Goal: Information Seeking & Learning: Learn about a topic

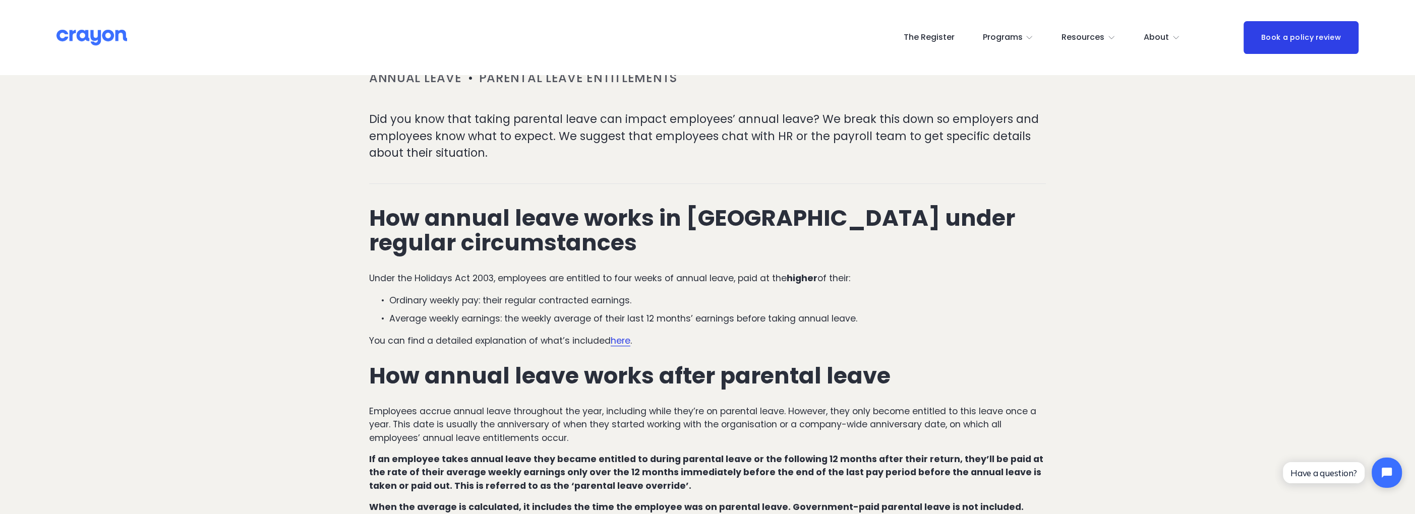
scroll to position [252, 0]
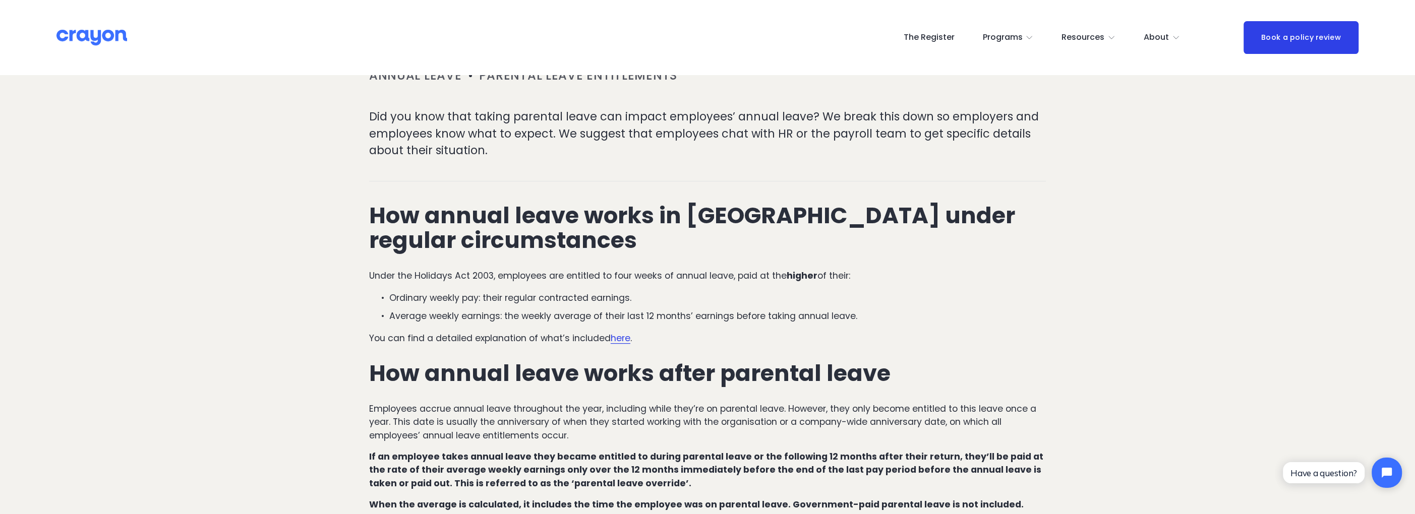
click at [623, 342] on span "here" at bounding box center [621, 338] width 20 height 12
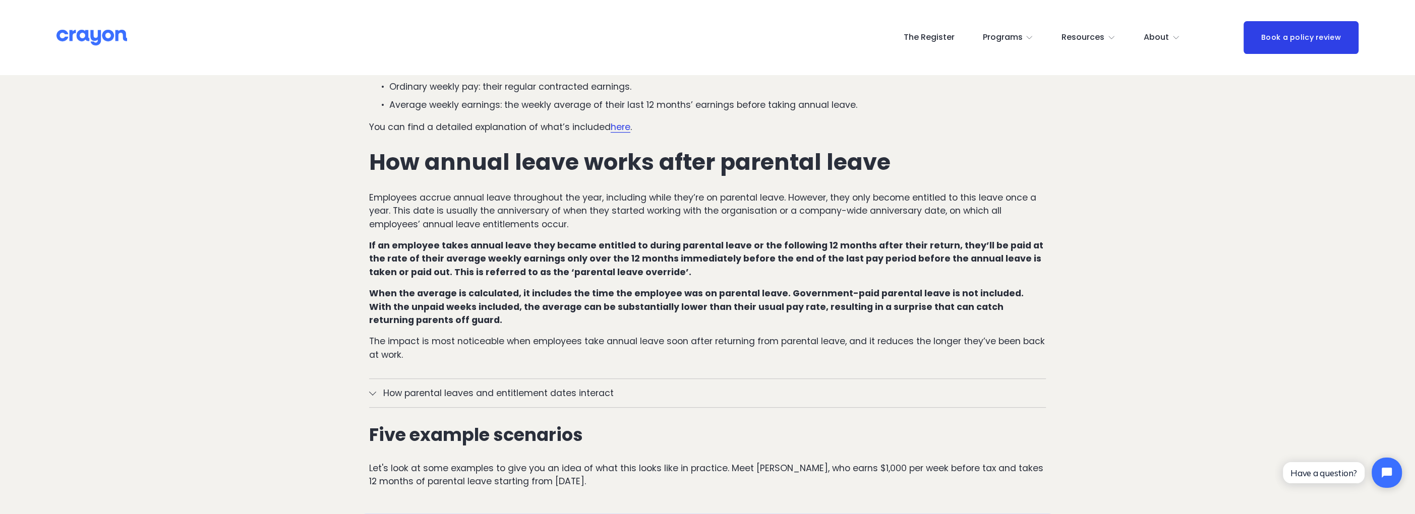
scroll to position [504, 0]
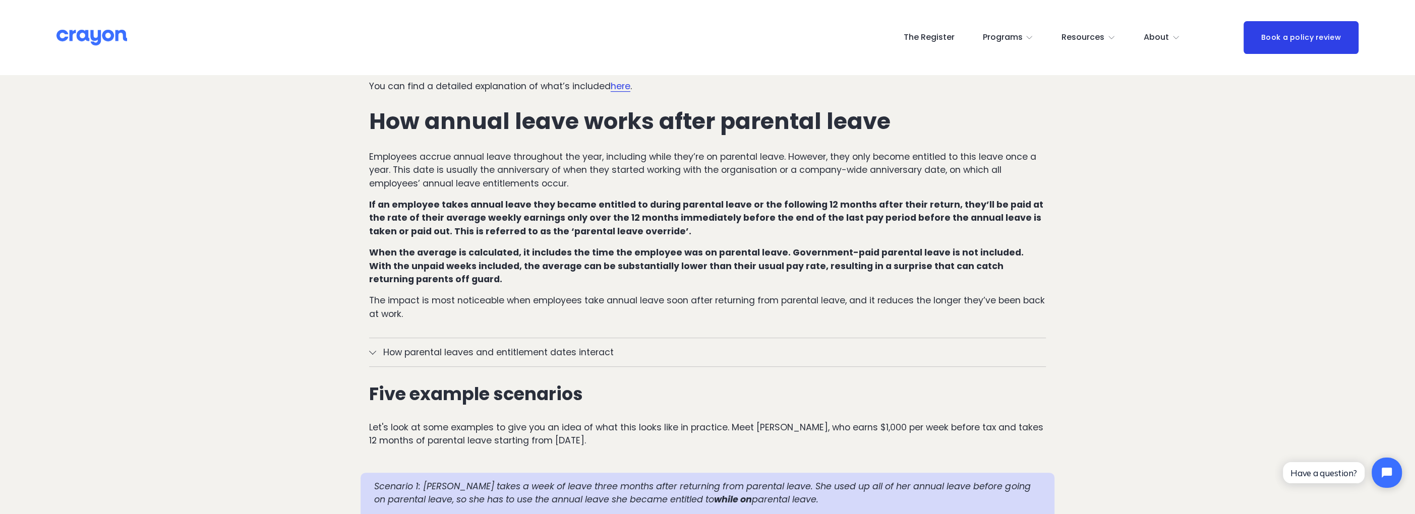
click at [369, 351] on div at bounding box center [372, 351] width 7 height 7
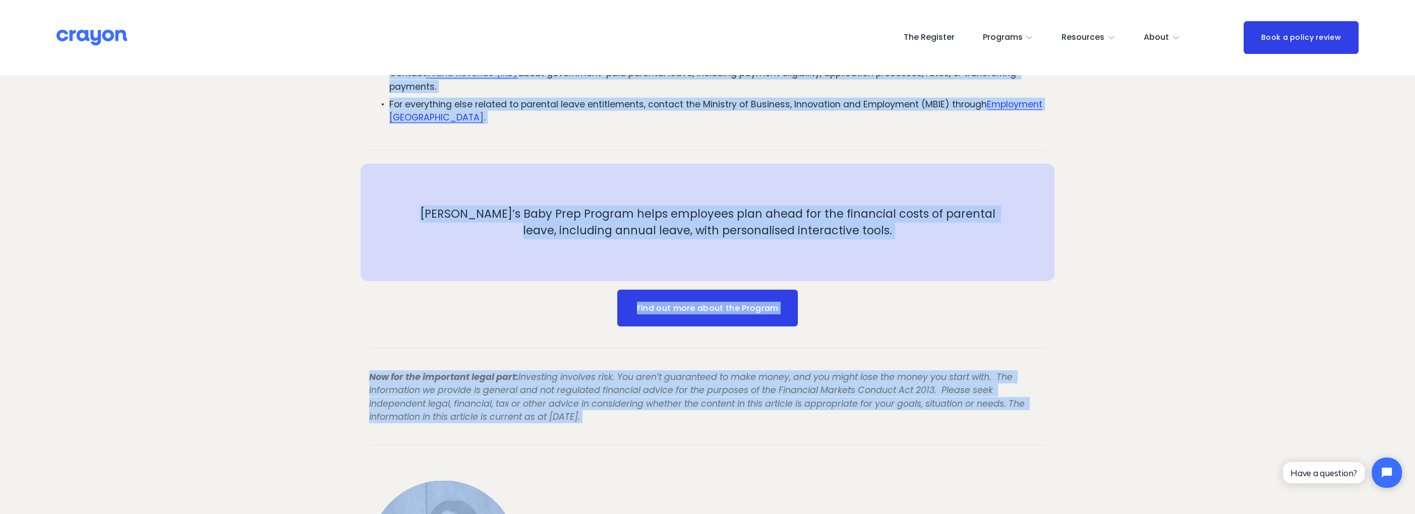
scroll to position [3772, 0]
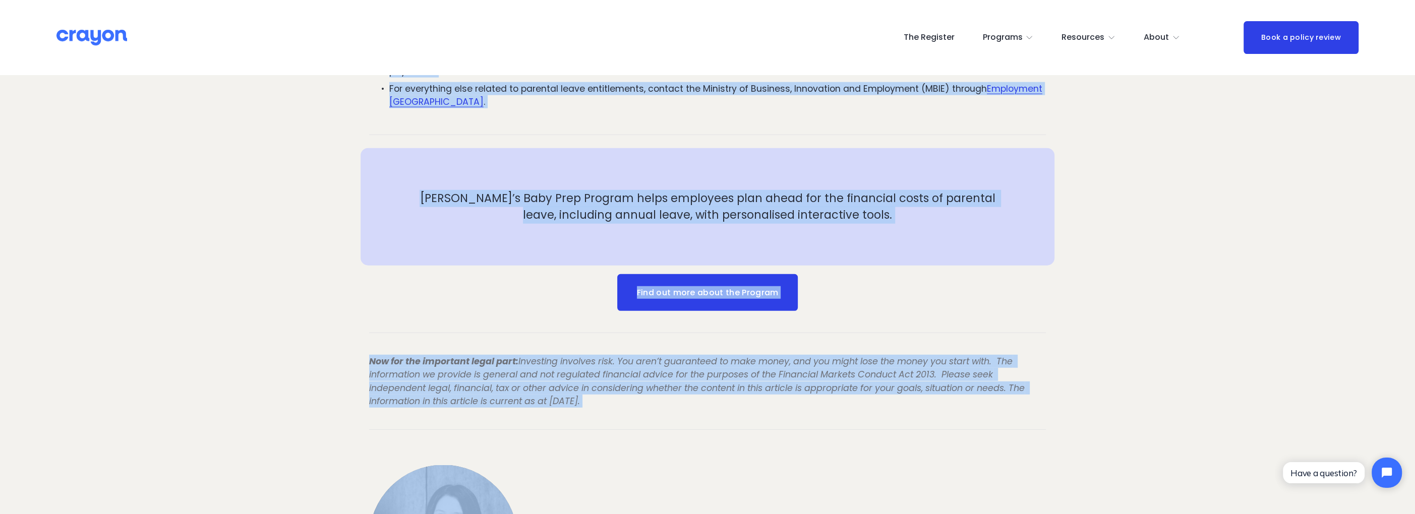
drag, startPoint x: 371, startPoint y: 202, endPoint x: 991, endPoint y: 115, distance: 626.1
click at [991, 115] on div "Paycheck surprise: The impact of parental leave on annual leave in New Zealand …" at bounding box center [707, 180] width 677 height 7527
copy div "Paycheck surprise: The impact of parental leave on annual leave in New Zealand …"
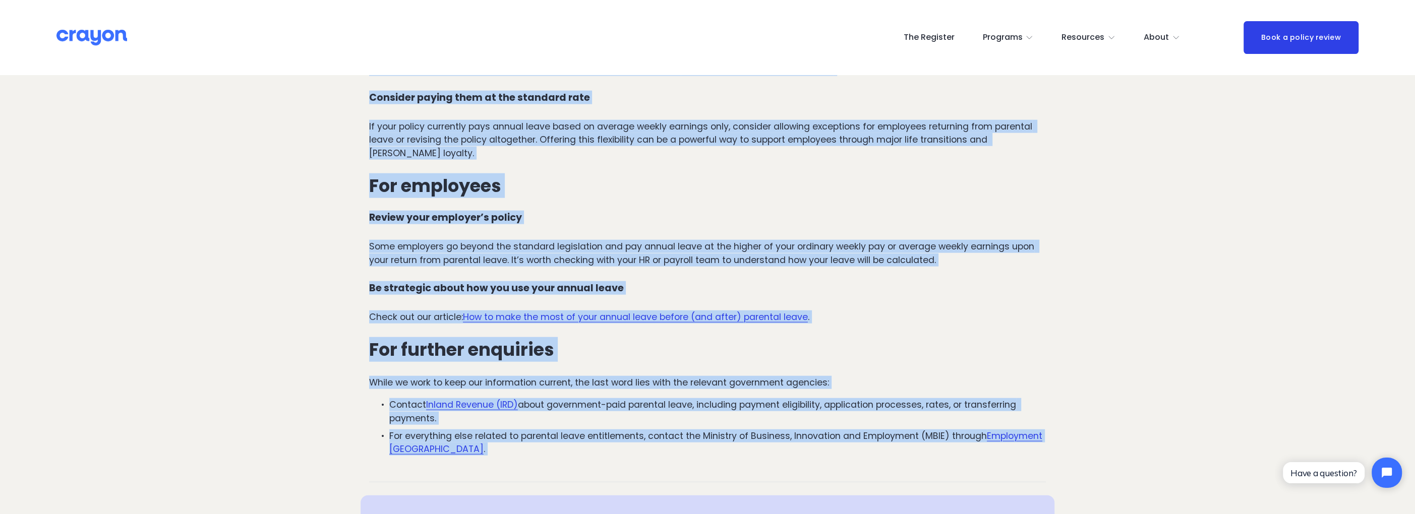
scroll to position [3419, 0]
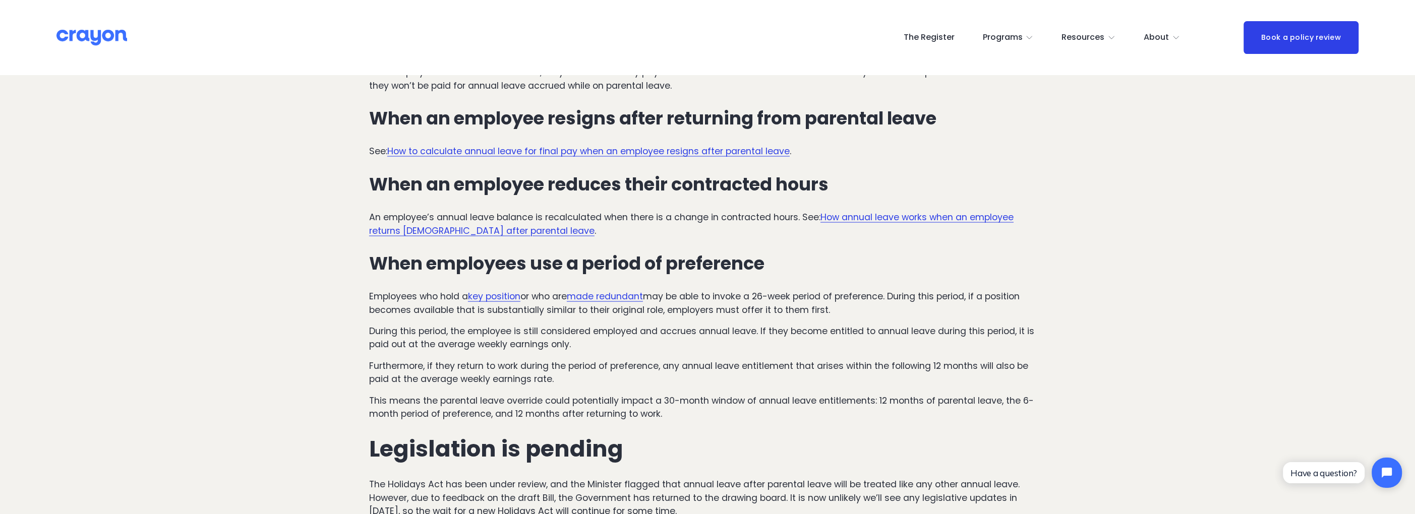
scroll to position [2763, 0]
click at [912, 232] on link "How annual leave works when an employee returns [DEMOGRAPHIC_DATA] after parent…" at bounding box center [691, 224] width 644 height 25
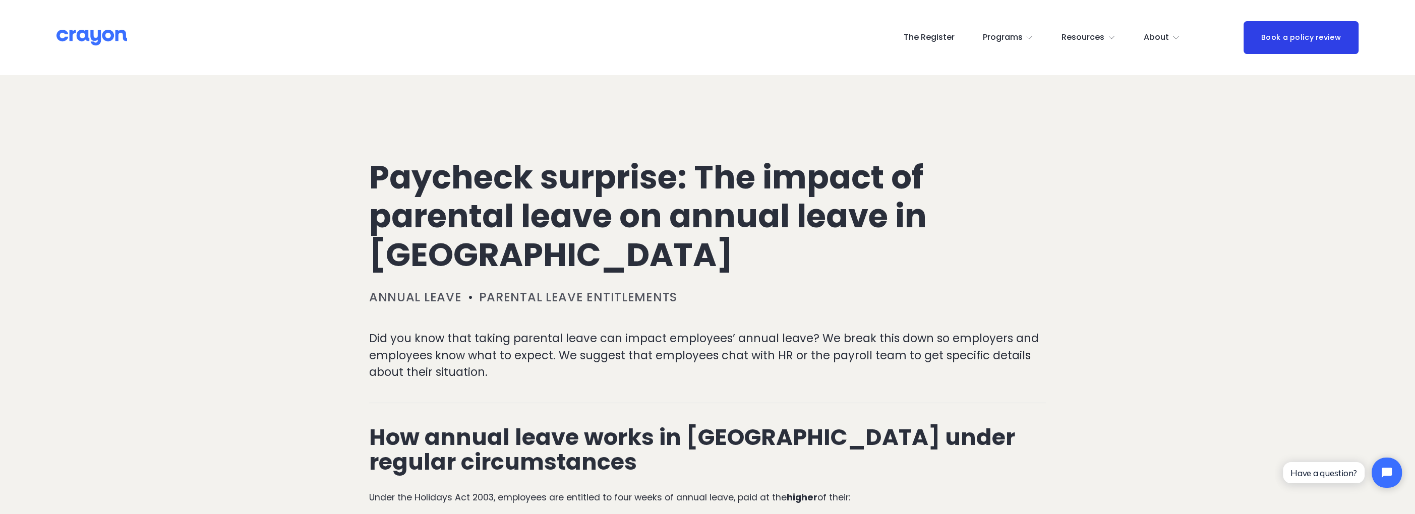
scroll to position [0, 0]
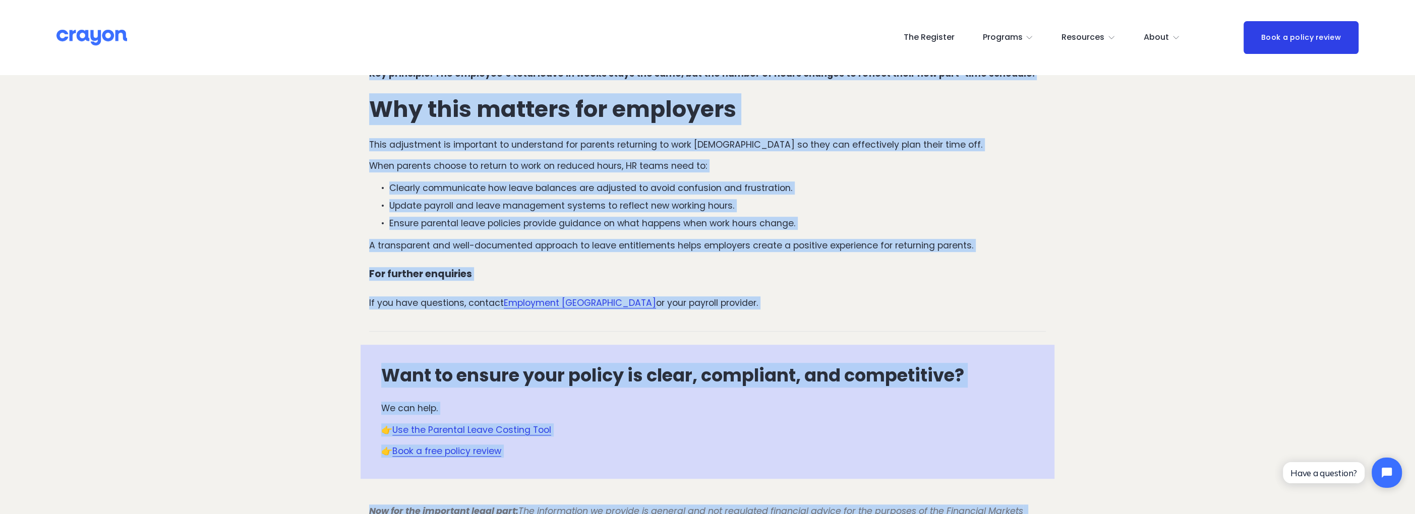
scroll to position [1033, 0]
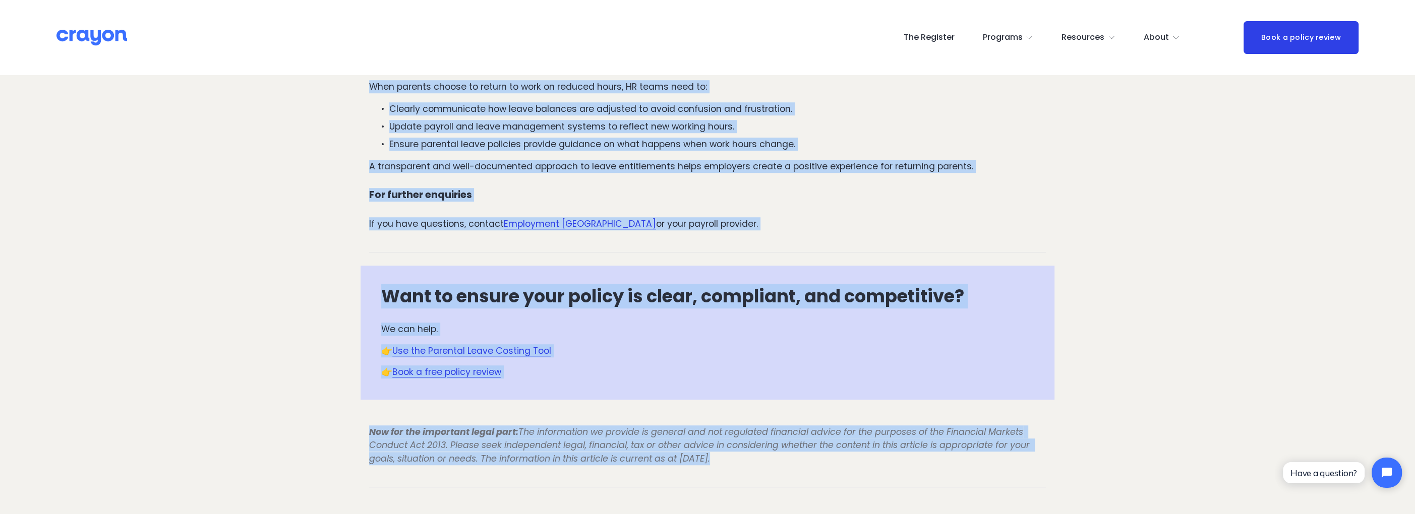
drag, startPoint x: 368, startPoint y: 198, endPoint x: 795, endPoint y: 169, distance: 427.5
click at [795, 169] on article "How annual leave works when an employee returns [DEMOGRAPHIC_DATA] after parent…" at bounding box center [707, 154] width 1415 height 2223
copy div "Lor ipsumd sitam conse adip el seddoeiu tempori utla-etdo magna aliquaen admin …"
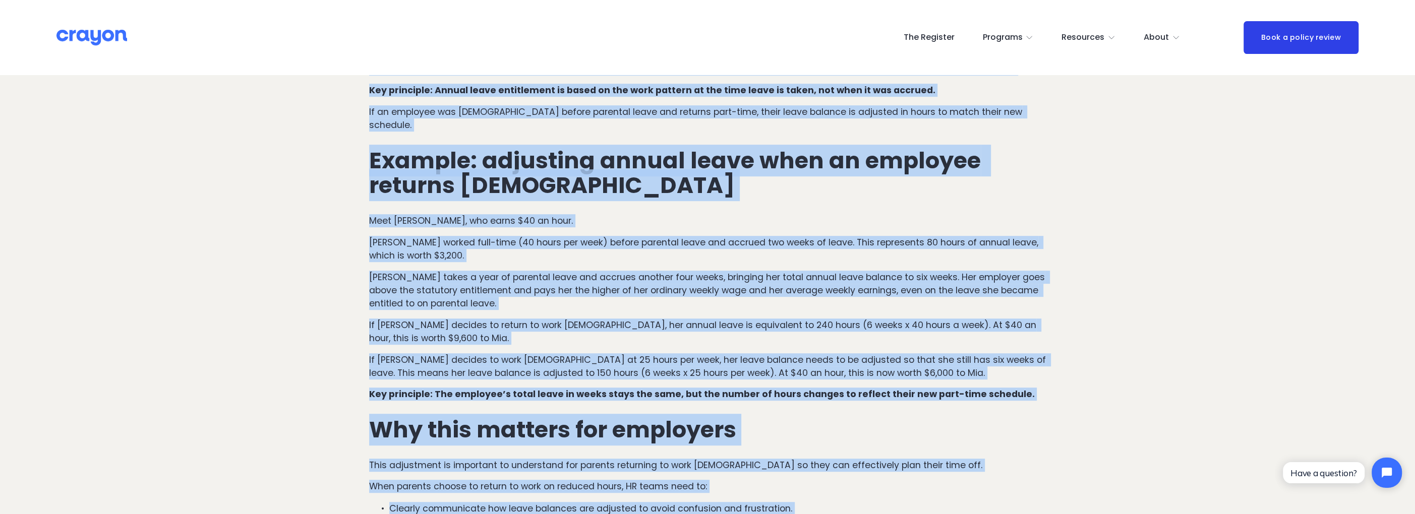
scroll to position [579, 0]
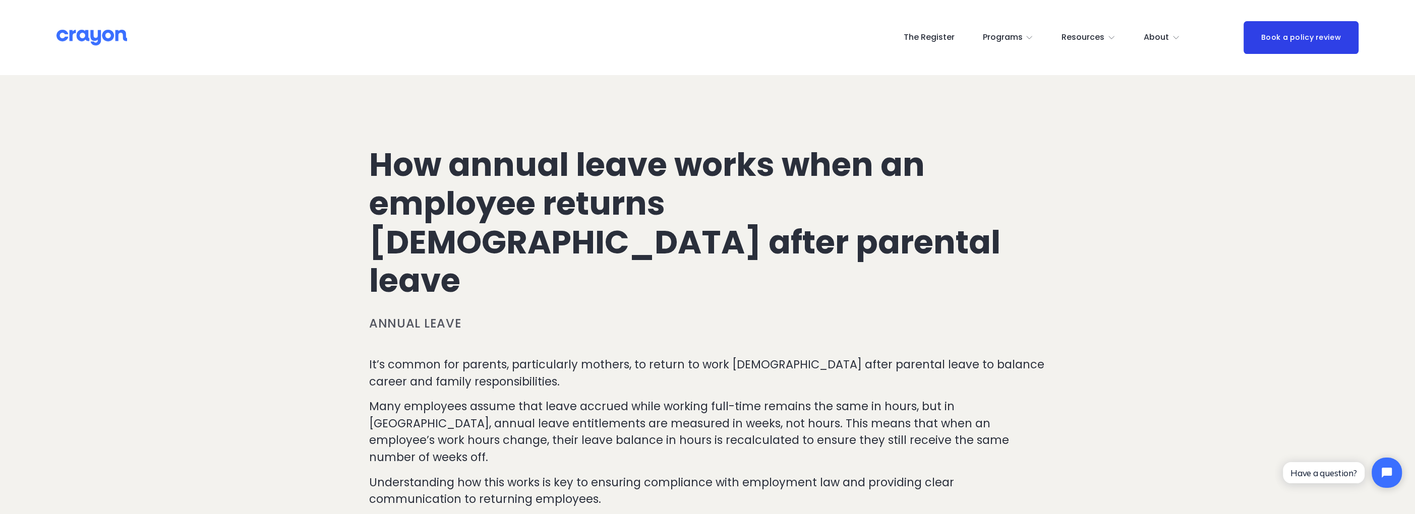
scroll to position [50, 0]
